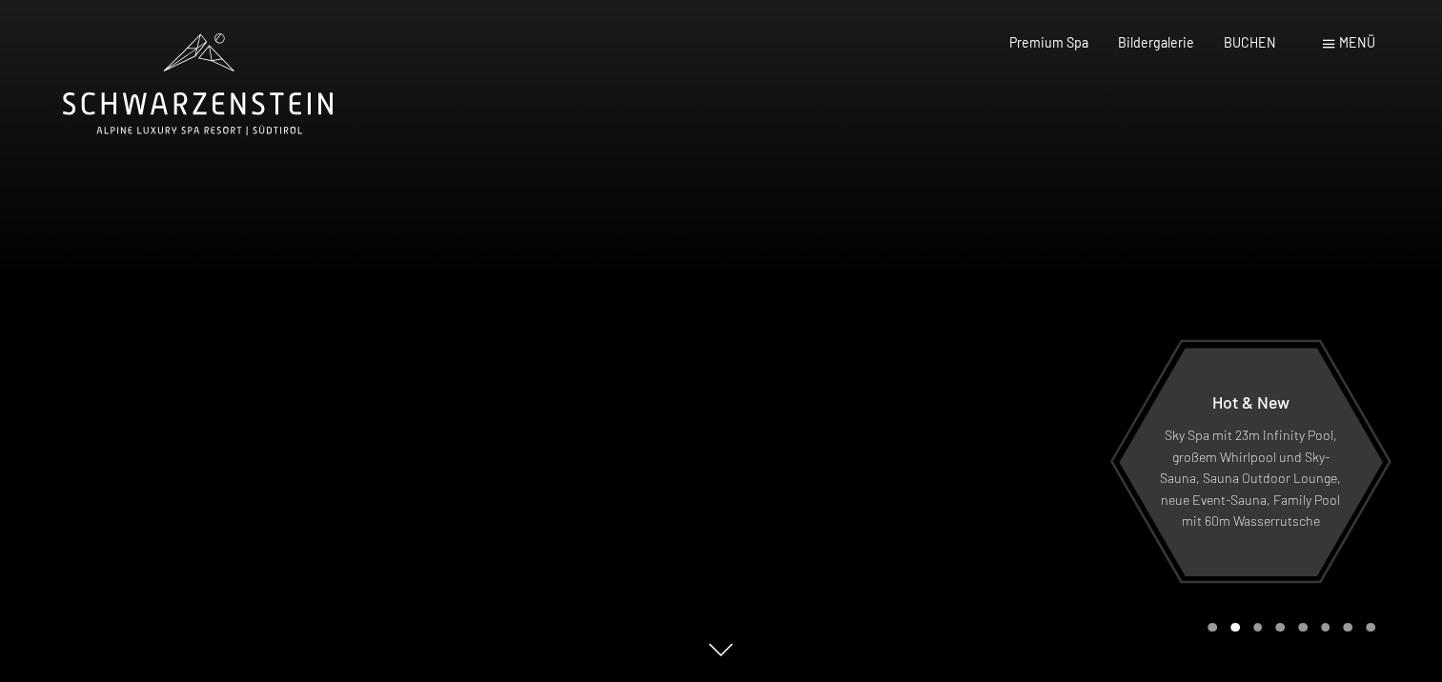
click at [1328, 43] on span at bounding box center [1328, 44] width 11 height 9
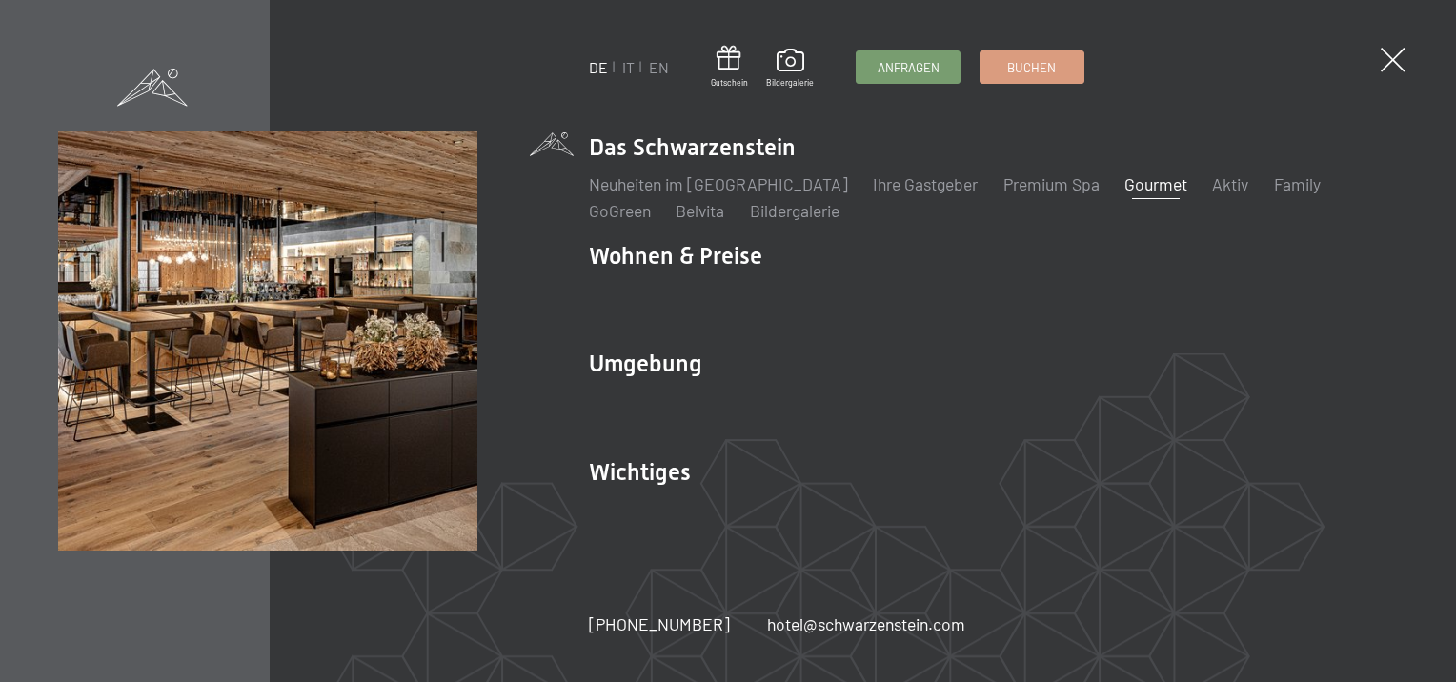
click at [1124, 182] on link "Gourmet" at bounding box center [1155, 183] width 63 height 21
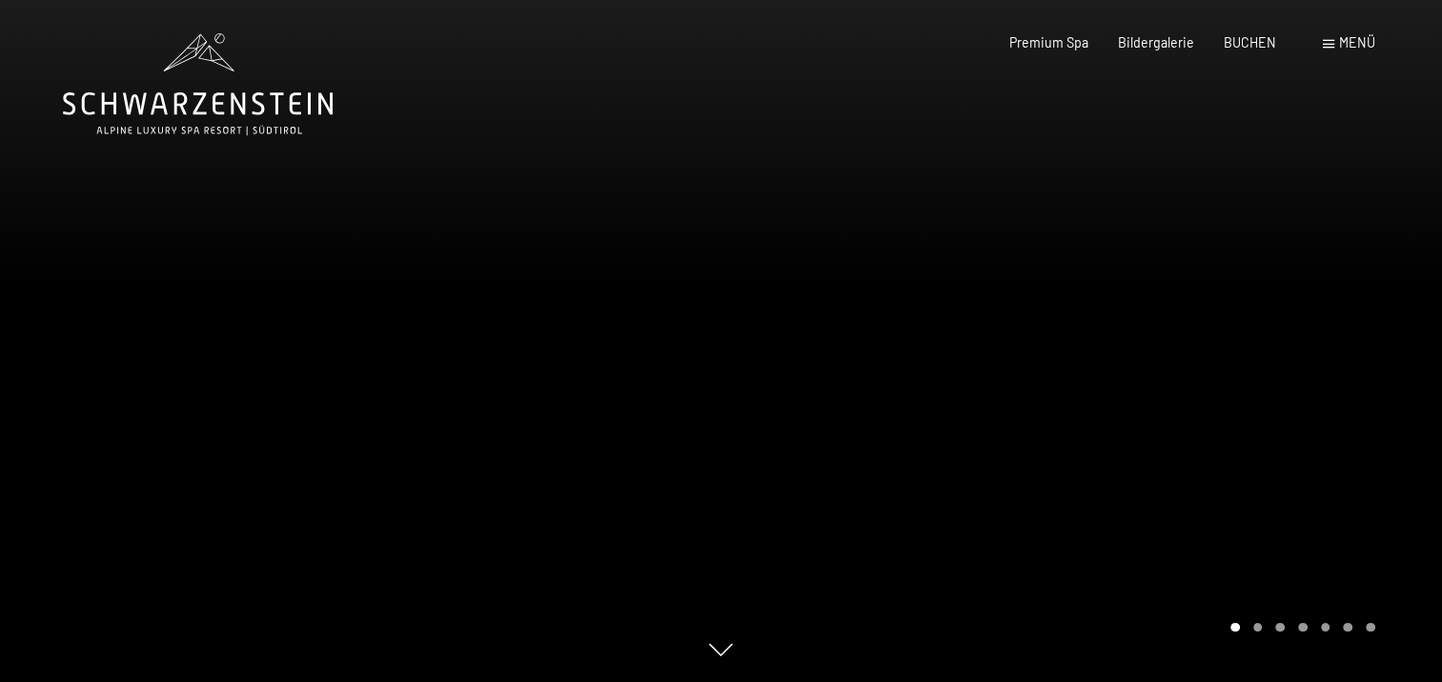
click at [1337, 40] on div "Menü" at bounding box center [1349, 42] width 52 height 19
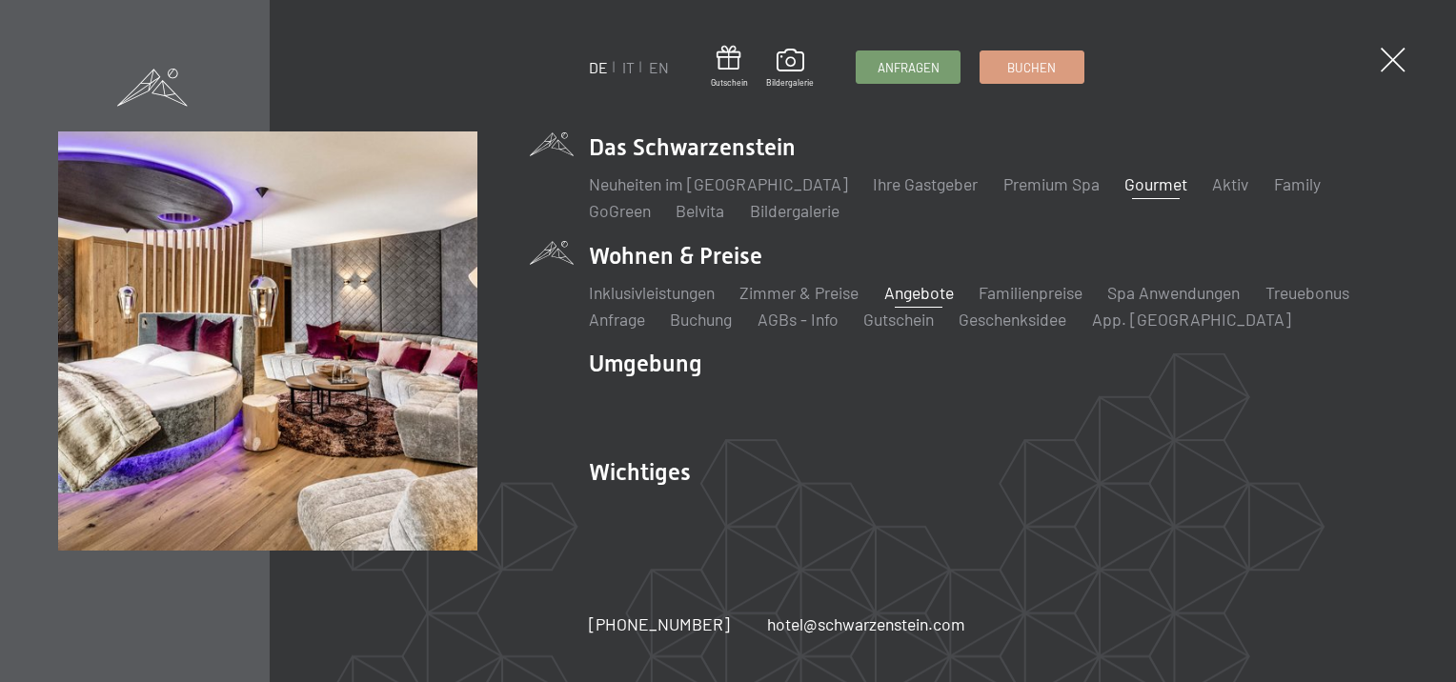
click at [907, 301] on link "Angebote" at bounding box center [919, 292] width 70 height 21
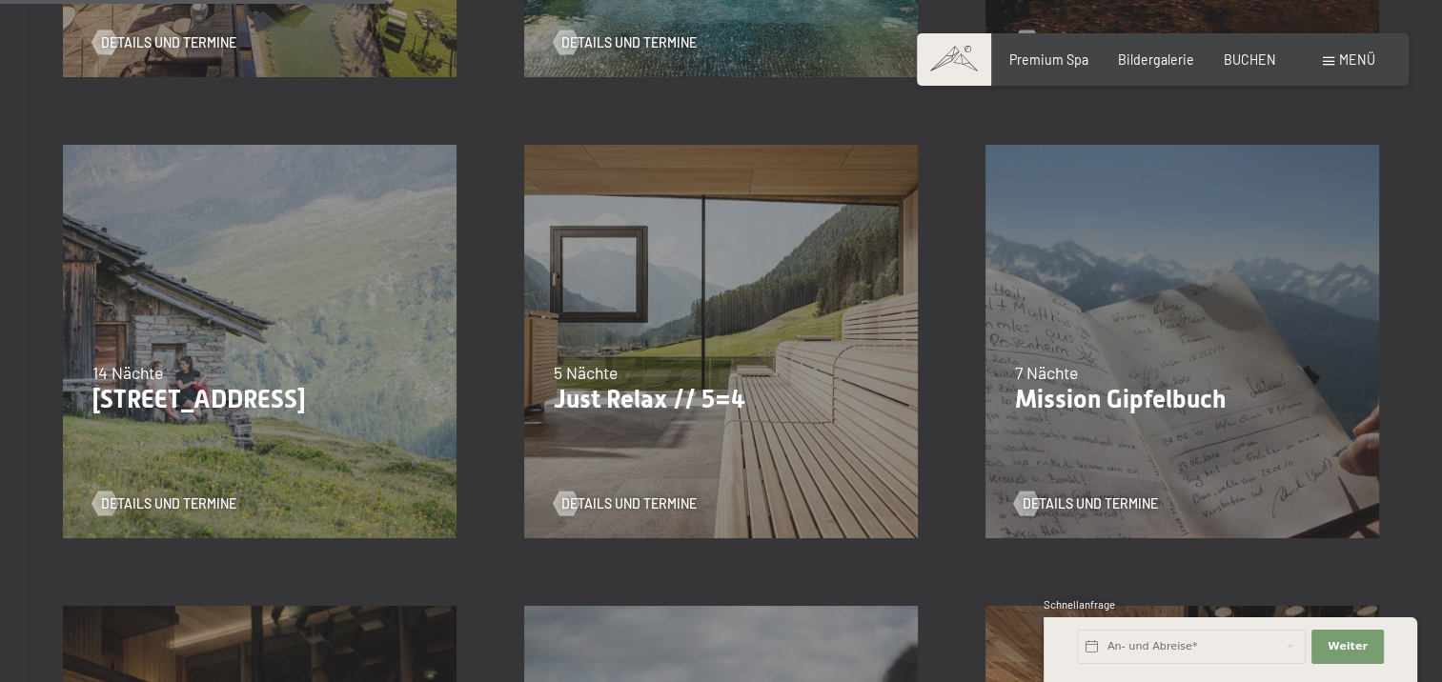
scroll to position [953, 0]
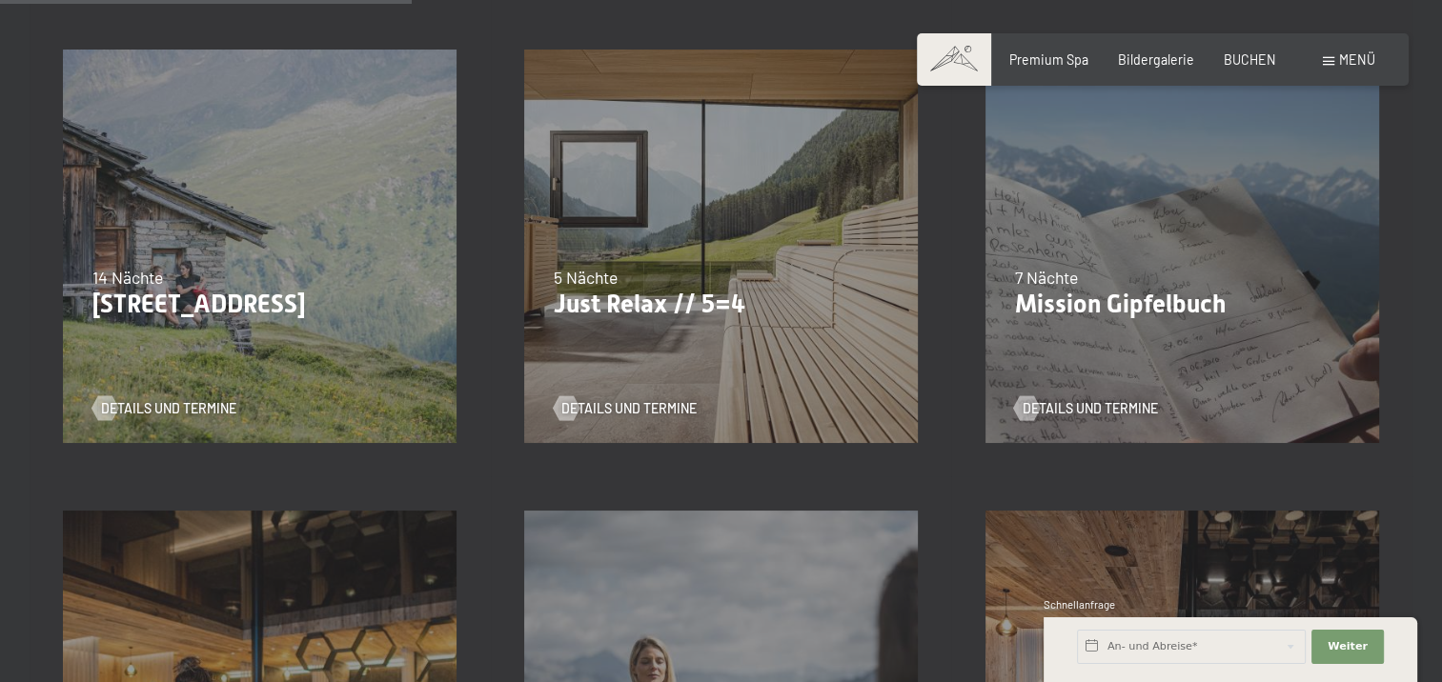
click at [659, 311] on p "Just Relax // 5=4" at bounding box center [721, 305] width 335 height 30
click at [677, 409] on span "Details und Termine" at bounding box center [647, 408] width 135 height 19
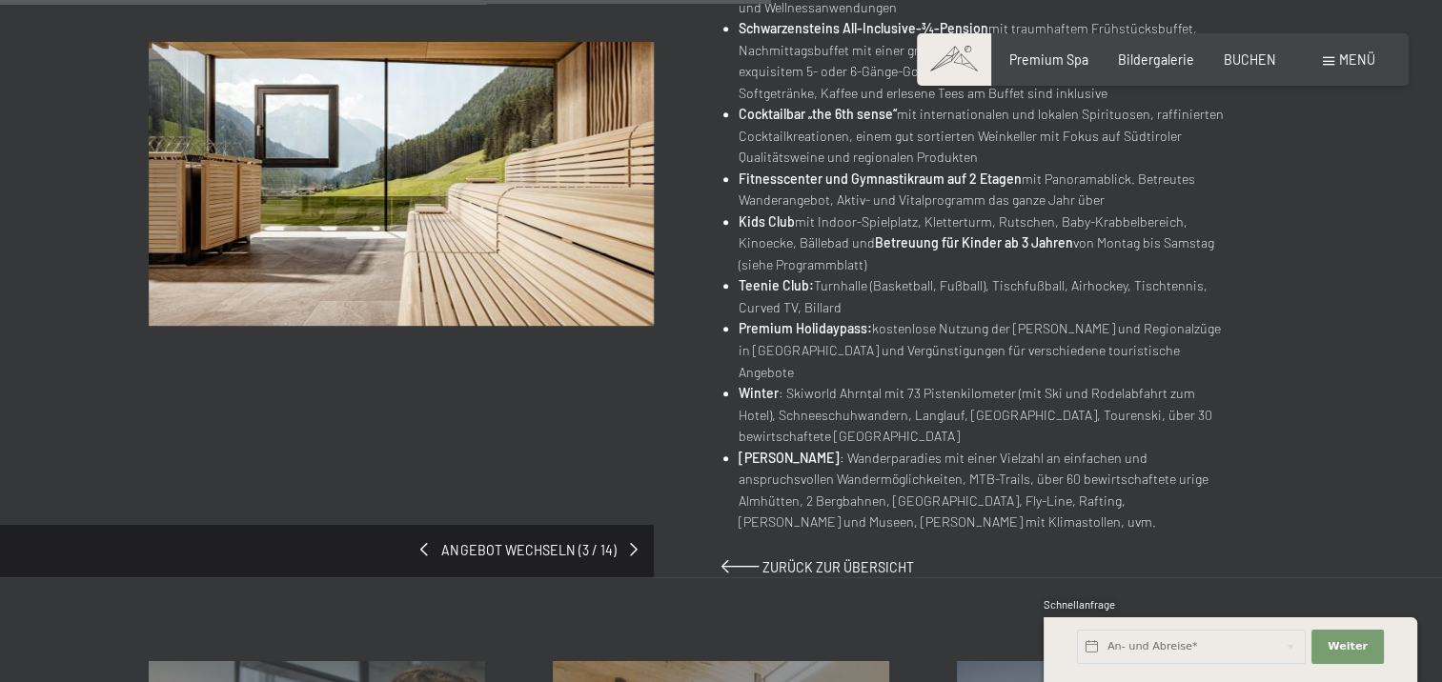
scroll to position [1144, 0]
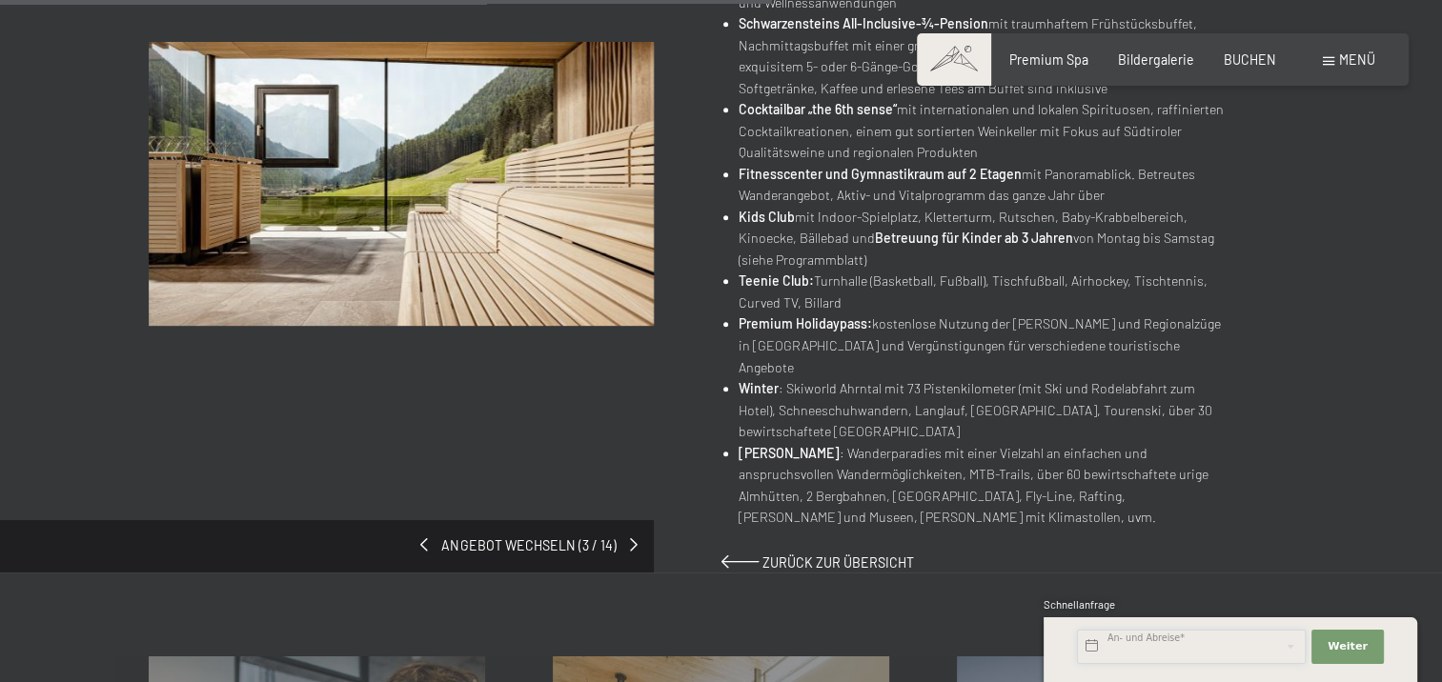
click at [1159, 644] on input "text" at bounding box center [1191, 647] width 229 height 34
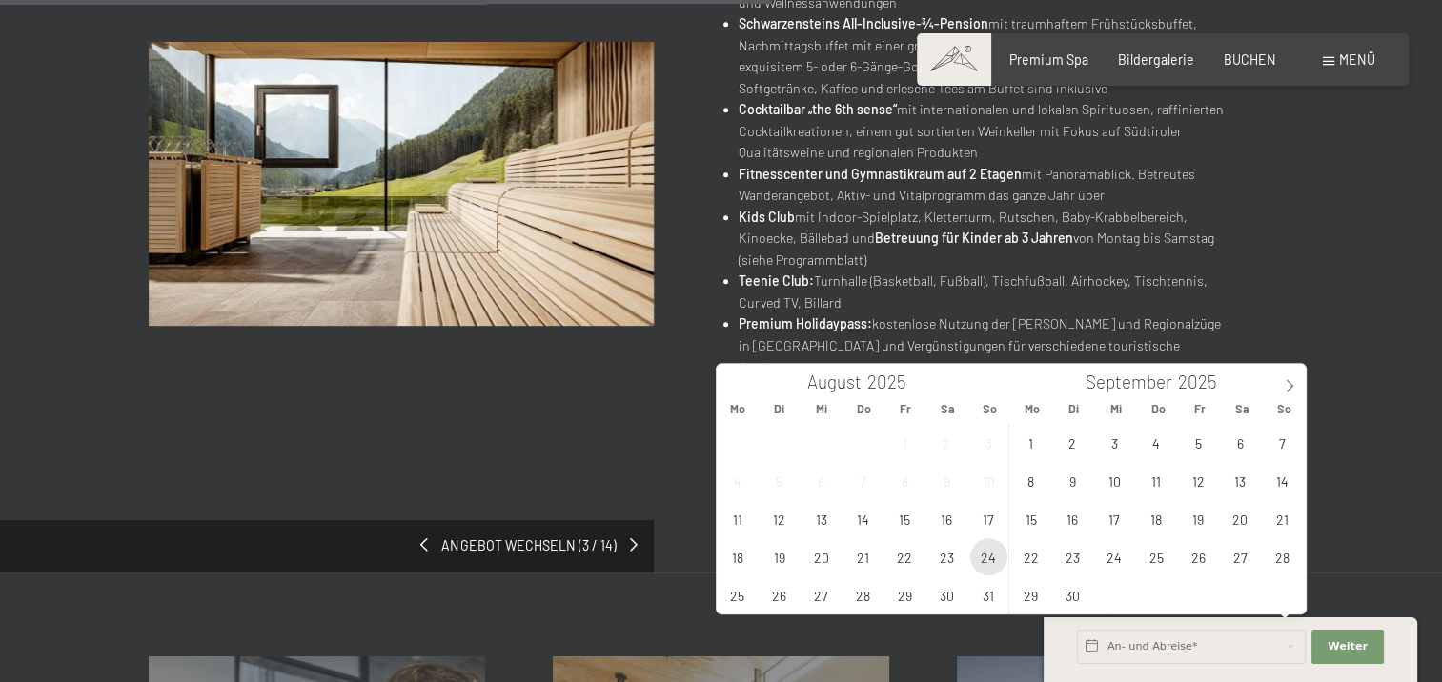
click at [985, 559] on span "24" at bounding box center [988, 556] width 37 height 37
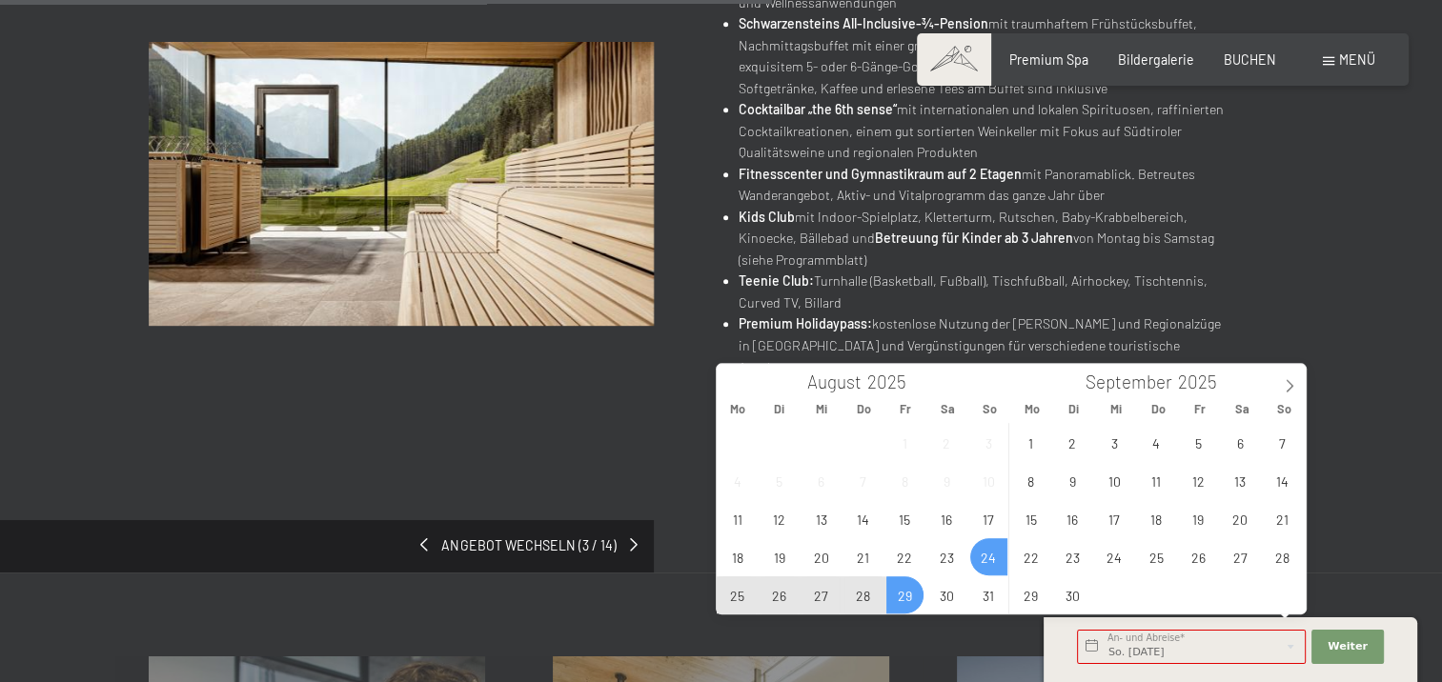
click at [898, 595] on span "29" at bounding box center [904, 595] width 37 height 37
type input "So. 24.08.2025 - Fr. 29.08.2025"
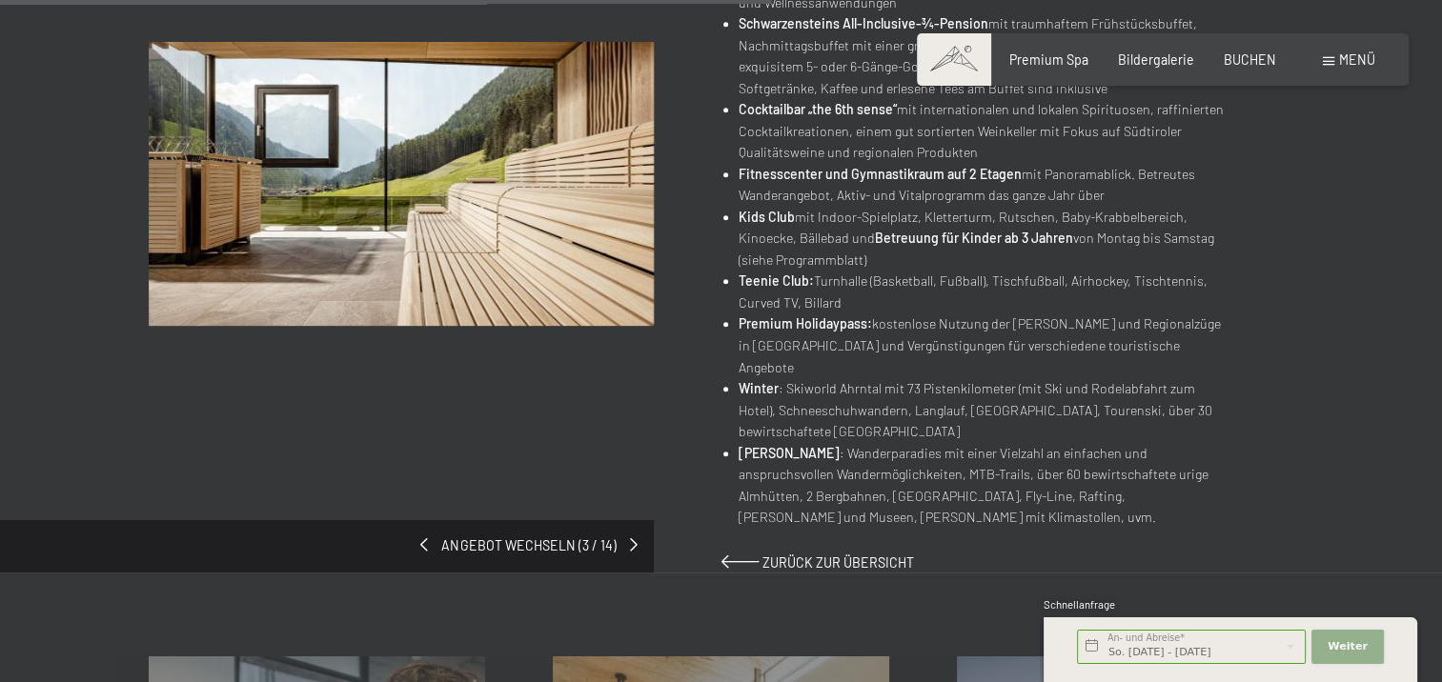
click at [1361, 652] on span "Weiter" at bounding box center [1347, 646] width 40 height 15
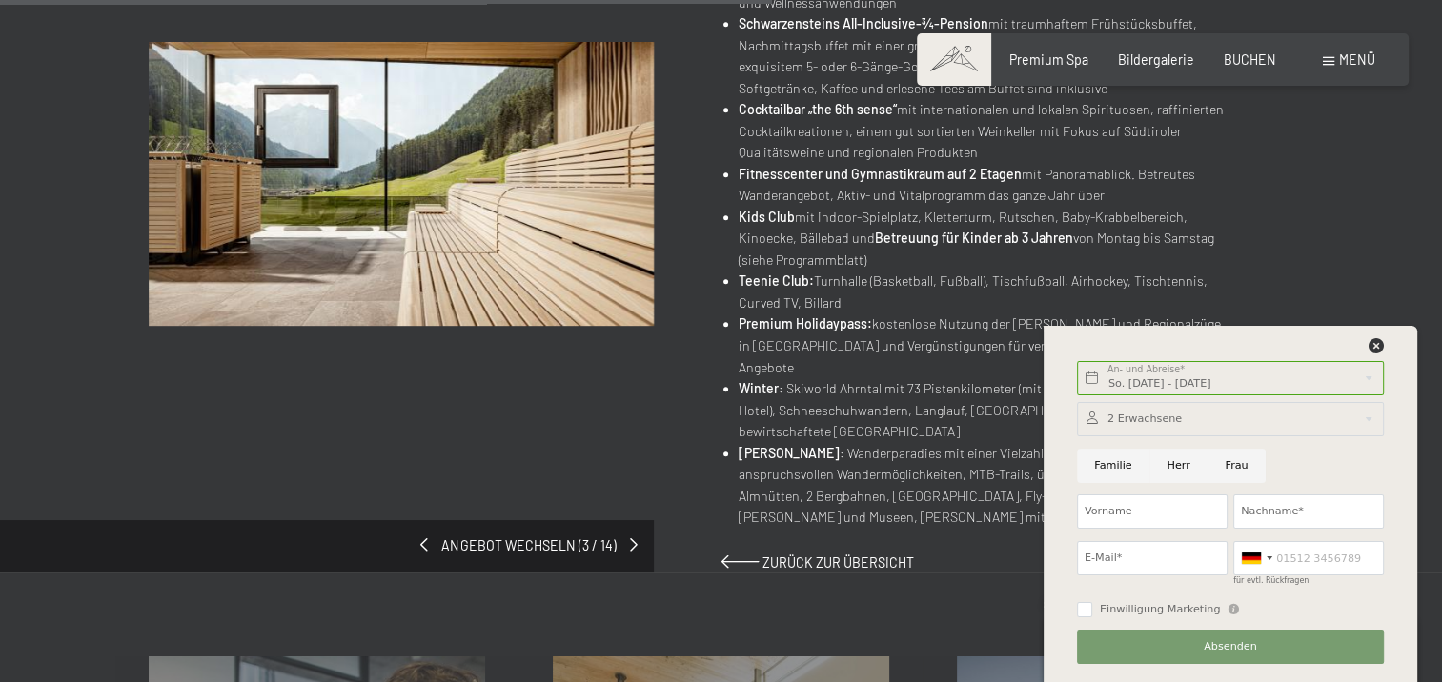
click at [1227, 467] on input "Frau" at bounding box center [1236, 466] width 58 height 34
radio input "true"
click at [1147, 515] on input "Vorname" at bounding box center [1152, 512] width 151 height 34
type input "Silvia"
type input "Köhli"
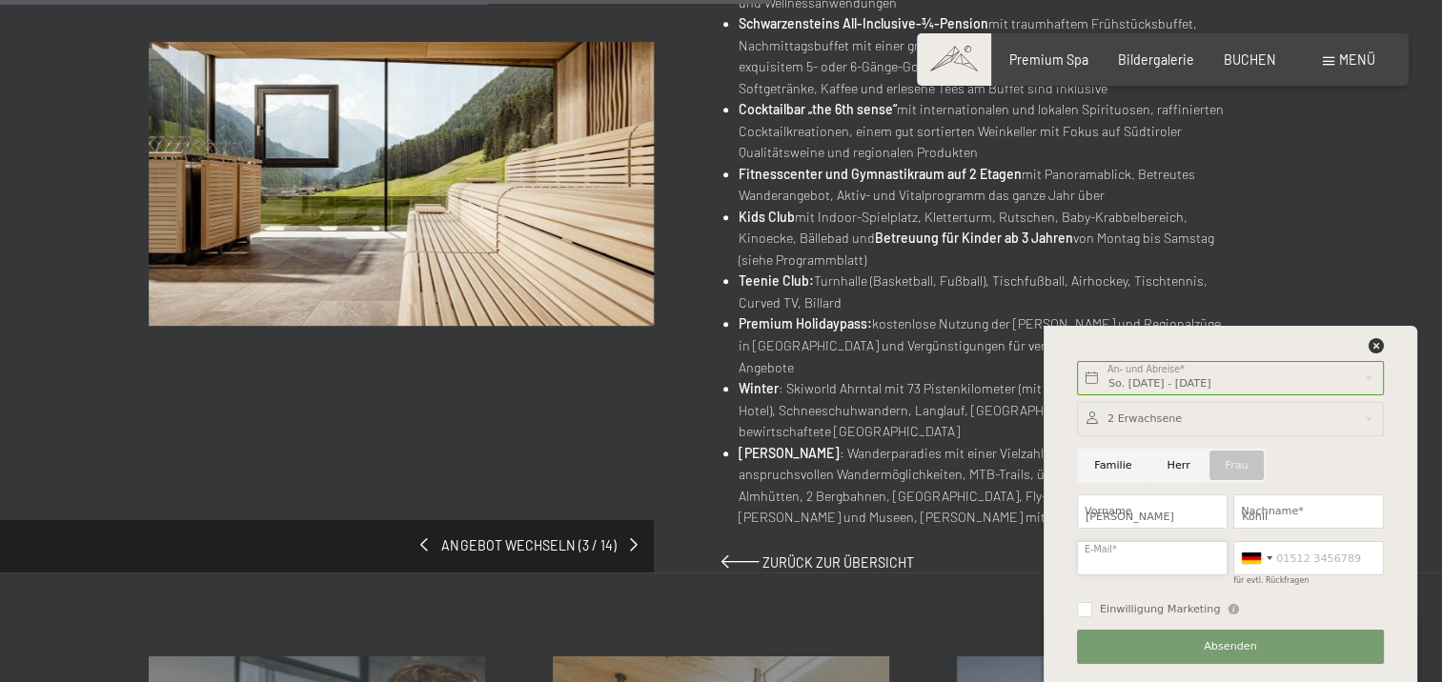
type input "silvia-koehli@gmx.ch"
type input "0782531727"
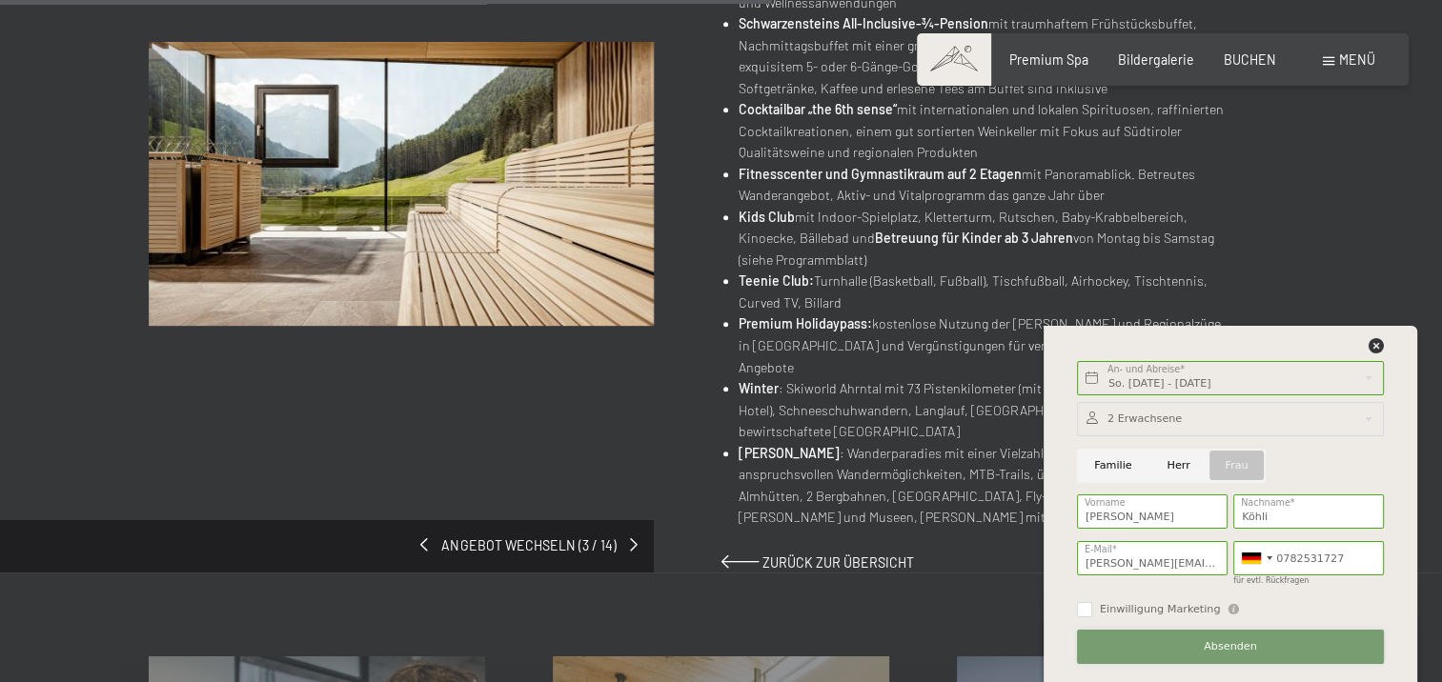
click at [1254, 642] on button "Absenden" at bounding box center [1230, 647] width 307 height 34
